Goal: Answer question/provide support

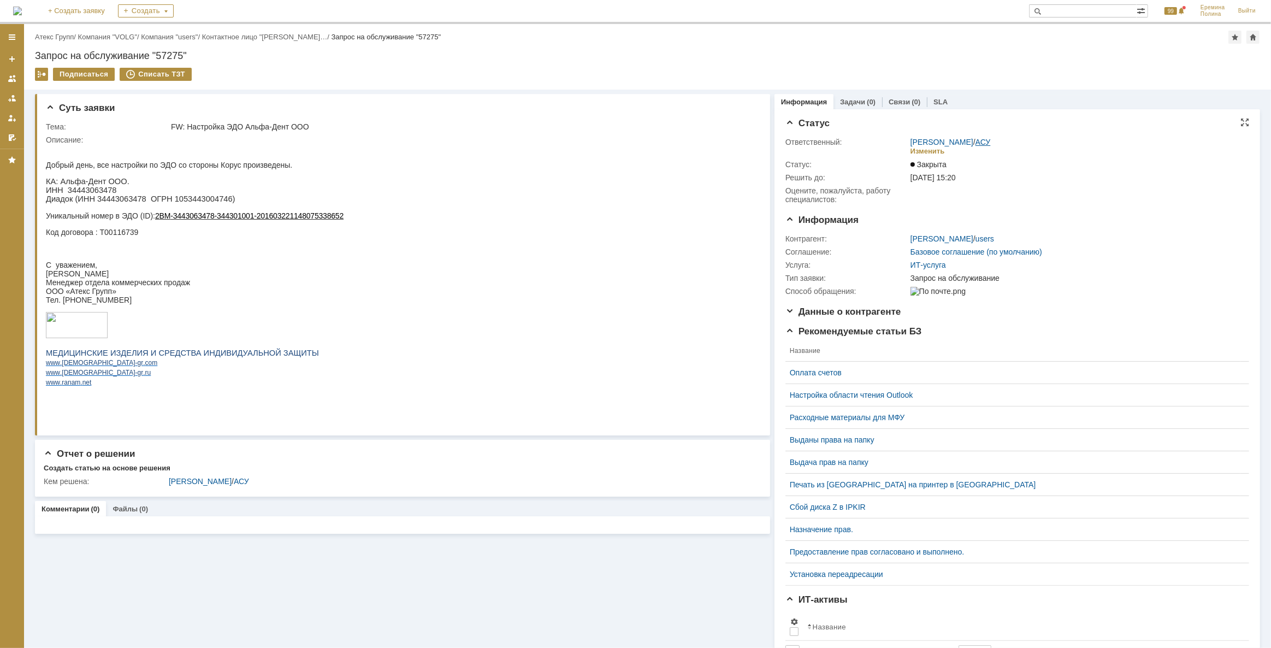
click at [975, 139] on link "АСУ" at bounding box center [982, 142] width 15 height 9
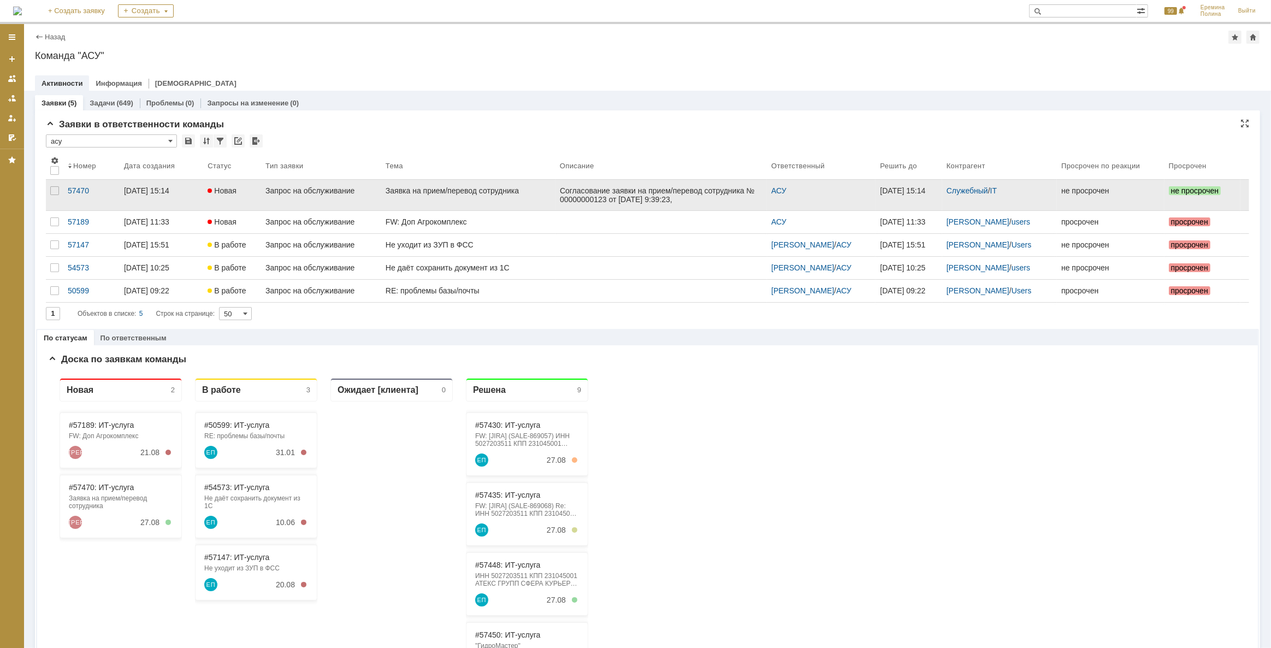
click at [507, 192] on div "Заявка на прием/перевод сотрудника" at bounding box center [468, 190] width 165 height 9
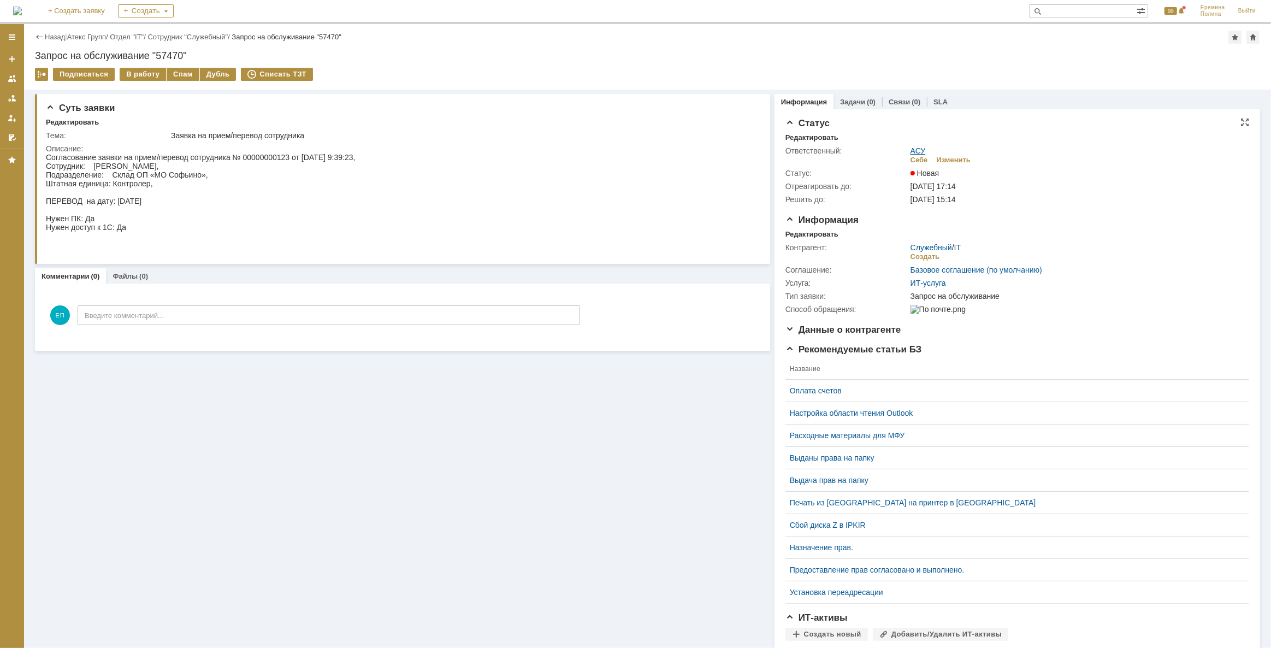
click at [910, 147] on link "АСУ" at bounding box center [917, 150] width 15 height 9
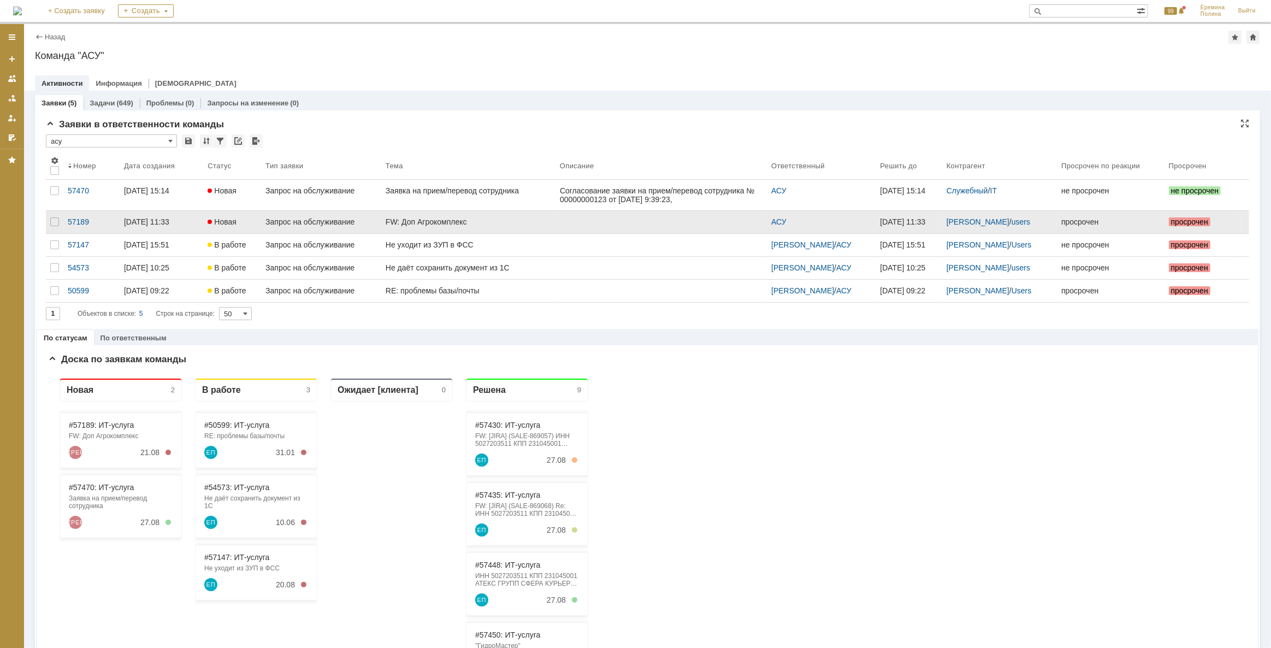
click at [422, 219] on div "FW: Доп Агрокомплекс" at bounding box center [468, 221] width 165 height 9
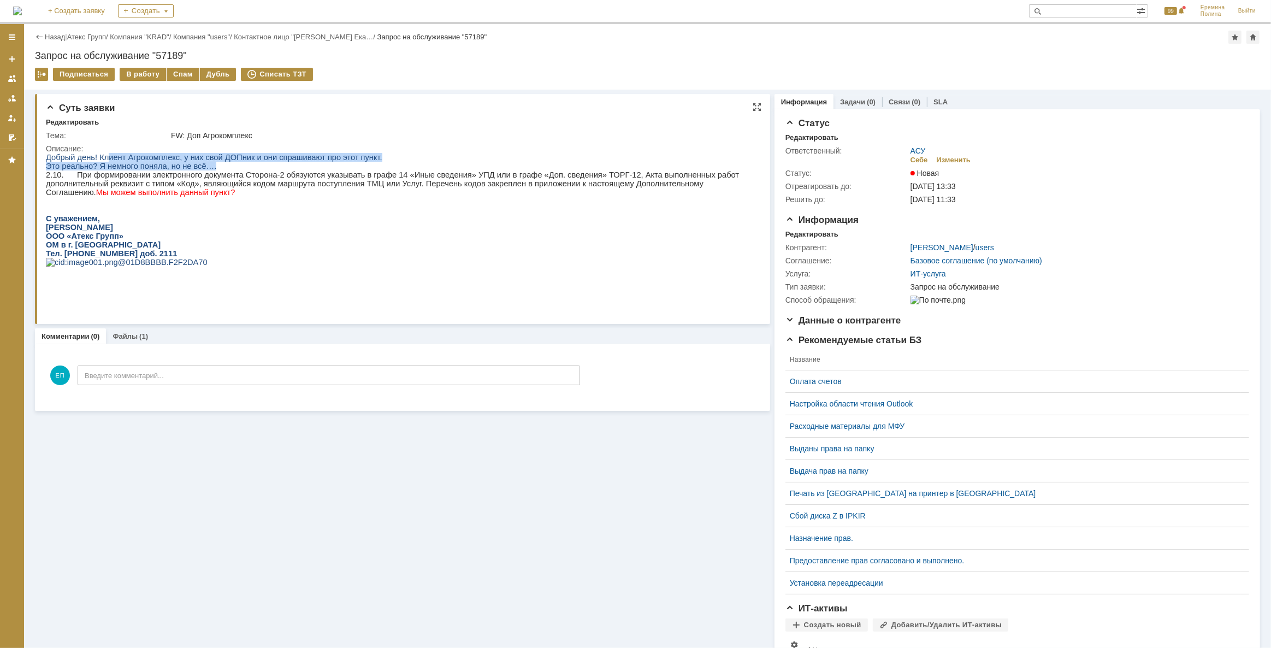
drag, startPoint x: 105, startPoint y: 161, endPoint x: 245, endPoint y: 163, distance: 139.8
click at [245, 163] on div "Добрый день! Клиент Агрокомплекс, у них свой ДОПник и они спрашивают про этот п…" at bounding box center [399, 217] width 708 height 131
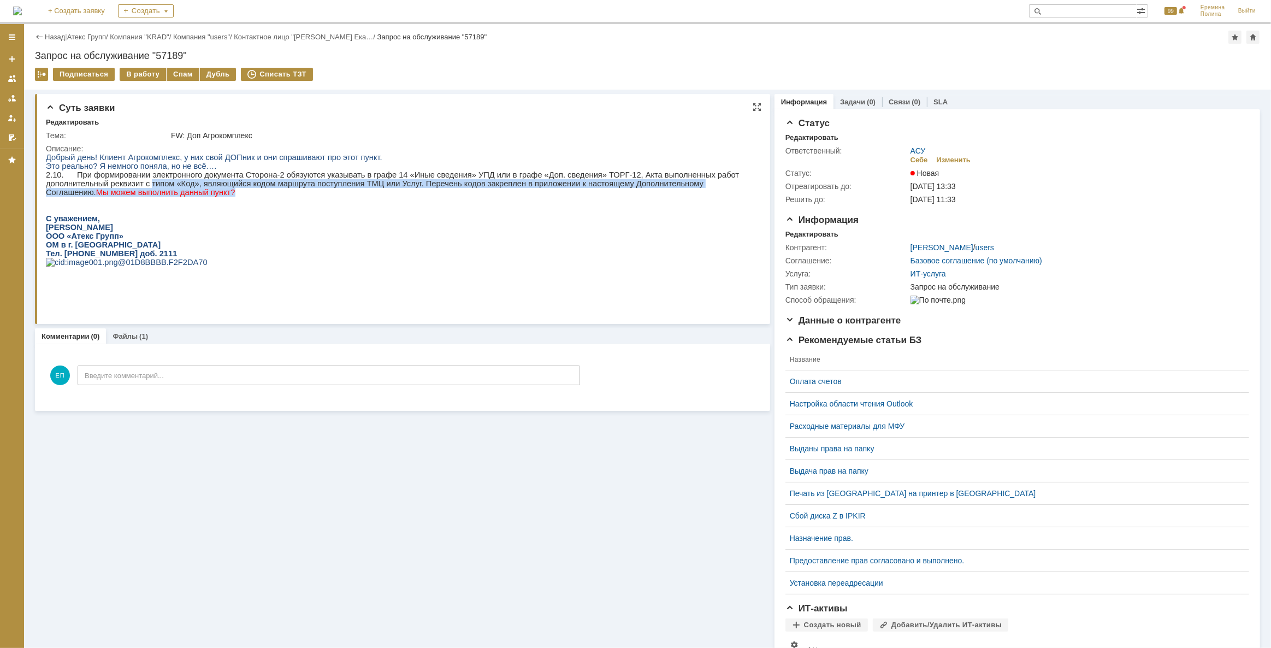
drag, startPoint x: 83, startPoint y: 187, endPoint x: 247, endPoint y: 190, distance: 163.9
click at [247, 190] on p "2.10. При формировании электронного документа Сторона-2 обязуются указывать в г…" at bounding box center [399, 183] width 708 height 26
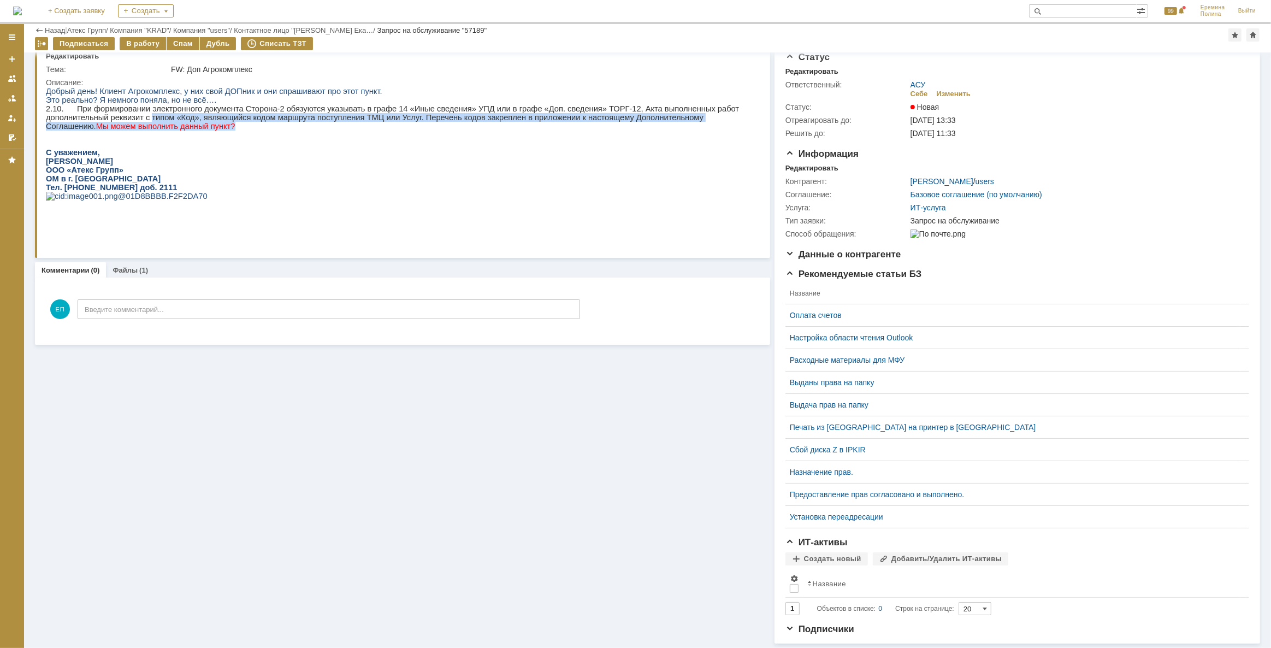
scroll to position [35, 0]
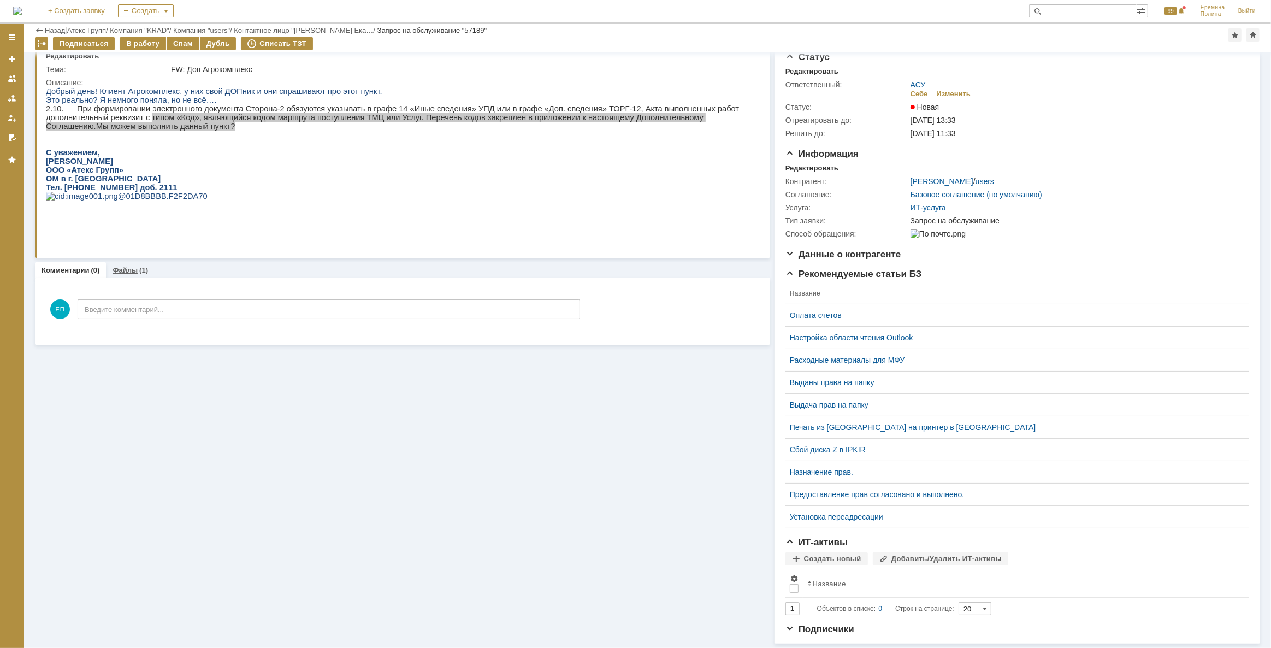
click at [125, 266] on link "Файлы" at bounding box center [125, 270] width 25 height 8
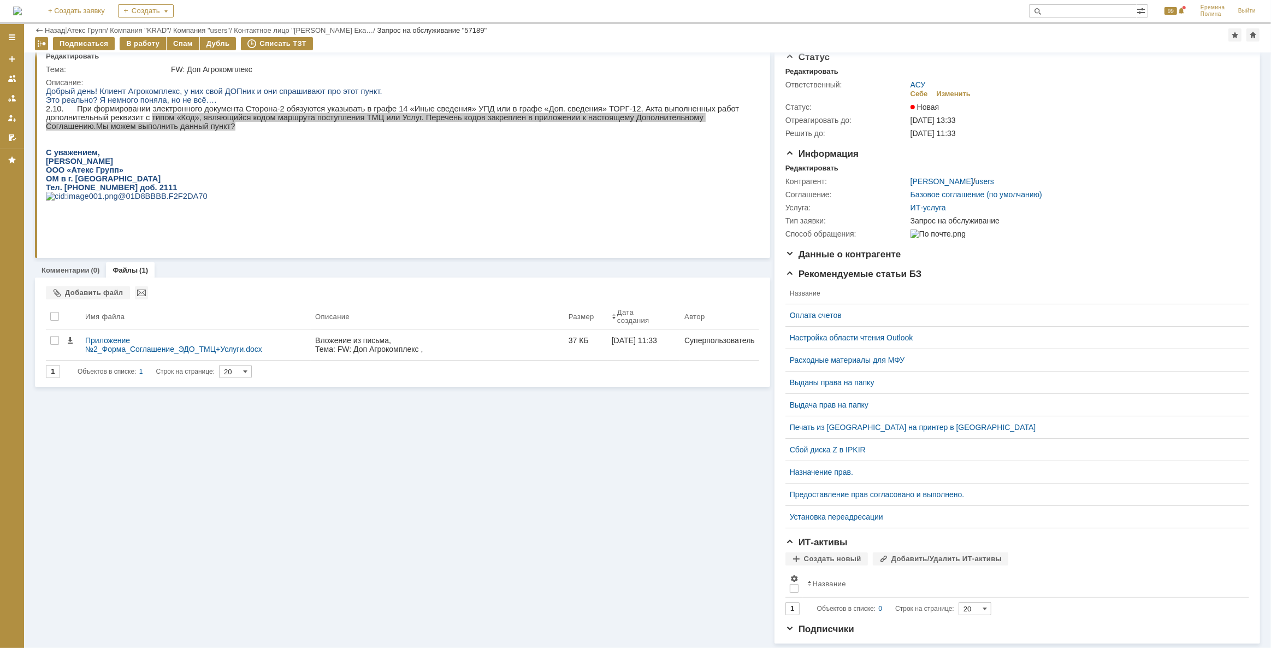
drag, startPoint x: 392, startPoint y: 439, endPoint x: 388, endPoint y: 459, distance: 20.7
drag, startPoint x: 388, startPoint y: 459, endPoint x: 296, endPoint y: 468, distance: 92.2
click at [296, 468] on div "Суть заявки Редактировать Тема: FW: Доп Агрокомплекс Описание: Комментарии (0) …" at bounding box center [402, 333] width 735 height 620
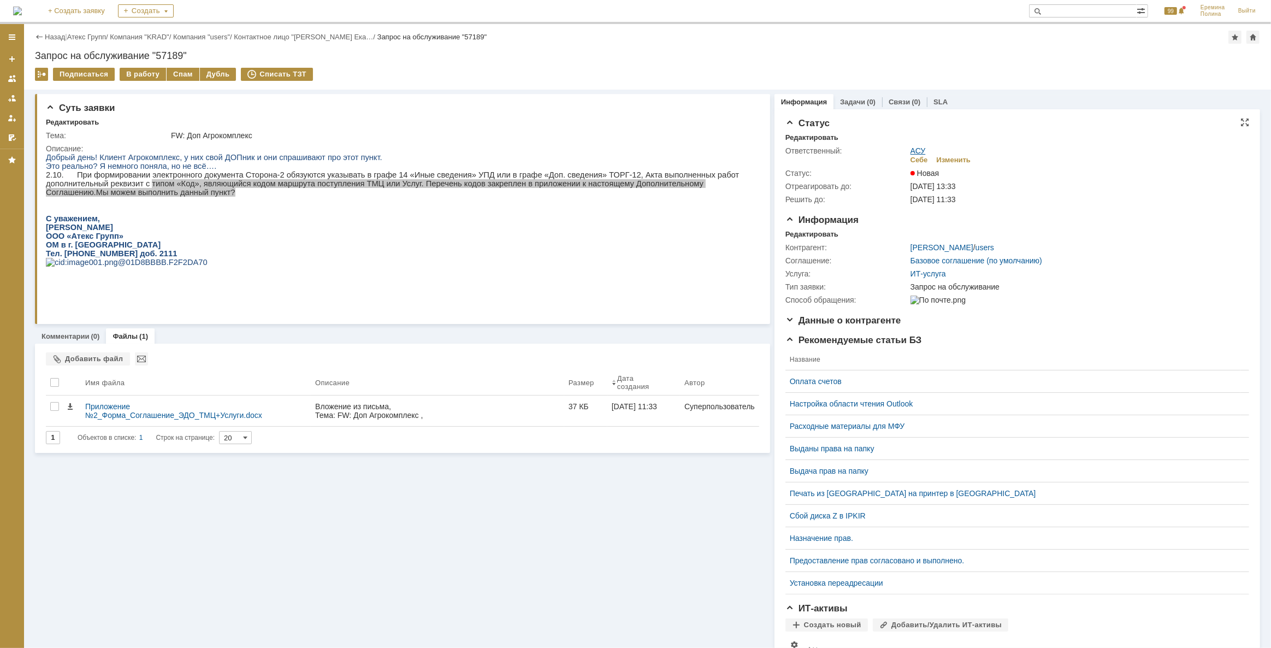
click at [915, 146] on link "АСУ" at bounding box center [917, 150] width 15 height 9
